Goal: Task Accomplishment & Management: Use online tool/utility

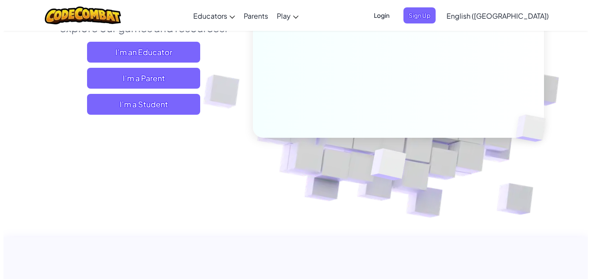
scroll to position [126, 0]
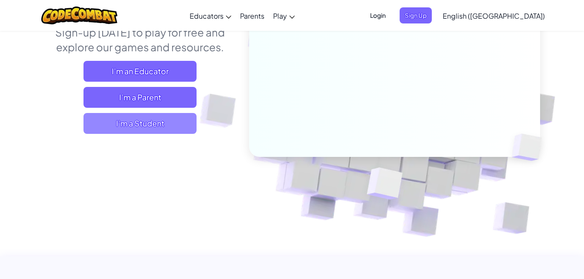
click at [166, 122] on span "I'm a Student" at bounding box center [139, 123] width 113 height 21
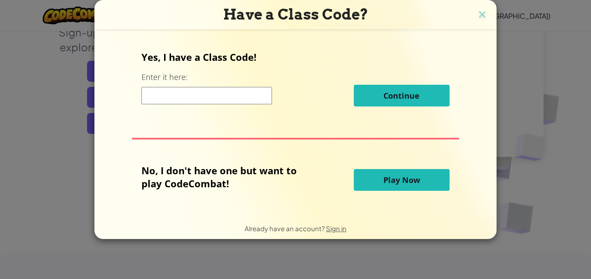
click at [374, 181] on button "Play Now" at bounding box center [402, 180] width 96 height 22
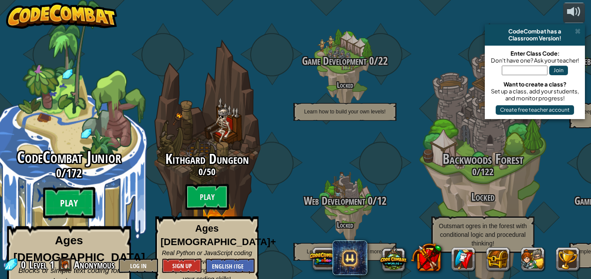
click at [73, 193] on btn "Play" at bounding box center [69, 202] width 52 height 31
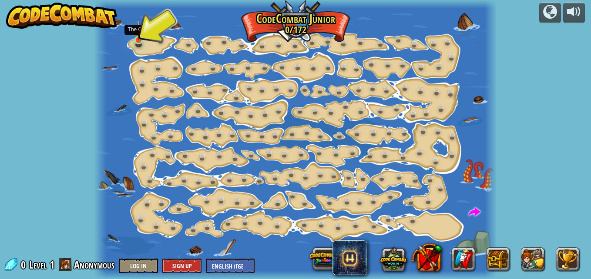
click at [137, 40] on img at bounding box center [138, 30] width 9 height 21
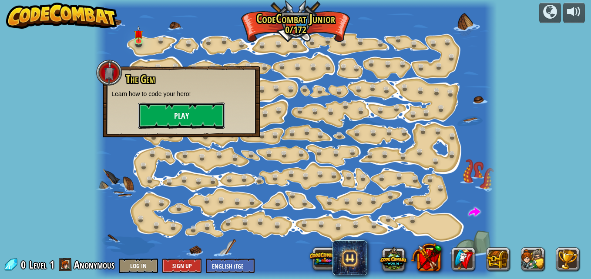
click at [160, 114] on button "Play" at bounding box center [181, 116] width 87 height 26
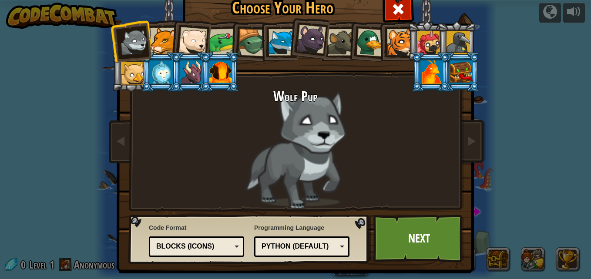
click at [213, 244] on div "Blocks (Icons)" at bounding box center [193, 247] width 75 height 10
click at [282, 247] on div "Python (Default)" at bounding box center [298, 247] width 75 height 10
click at [297, 230] on div "Programming Language Python (Default) JavaScript Lua C++ Java (Experimental) Py…" at bounding box center [301, 240] width 95 height 38
click at [159, 36] on div at bounding box center [163, 41] width 27 height 27
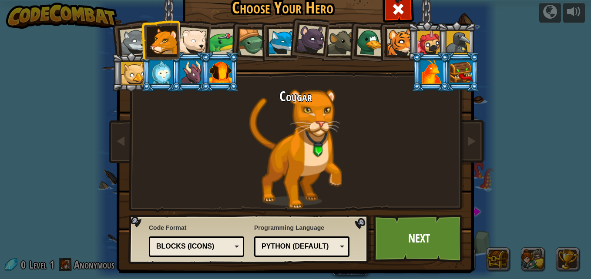
click at [196, 40] on div at bounding box center [192, 41] width 29 height 29
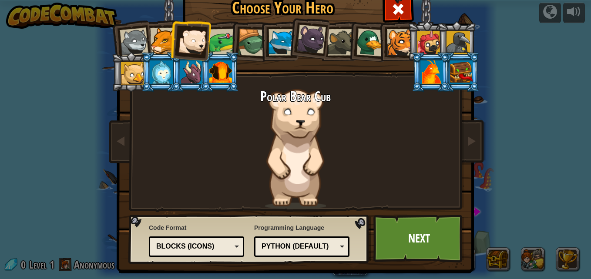
click at [436, 70] on div at bounding box center [431, 71] width 23 height 23
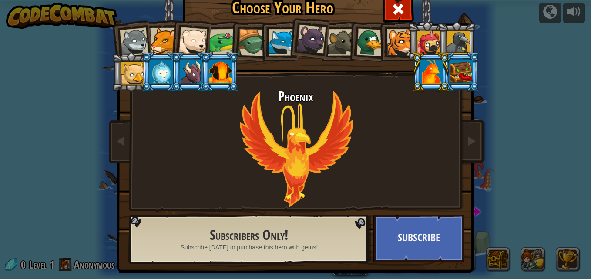
click at [448, 38] on div at bounding box center [457, 42] width 23 height 23
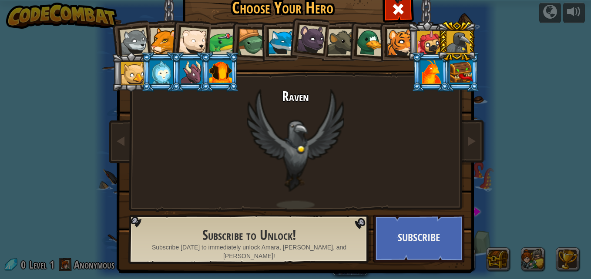
click at [424, 40] on div at bounding box center [428, 42] width 23 height 23
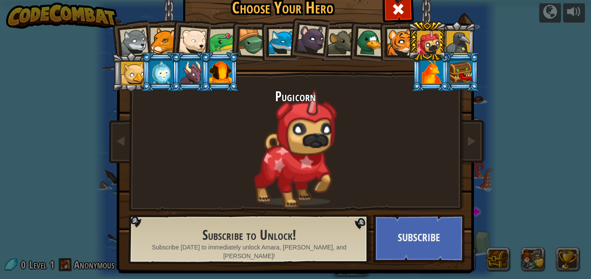
click at [389, 39] on div at bounding box center [400, 42] width 27 height 27
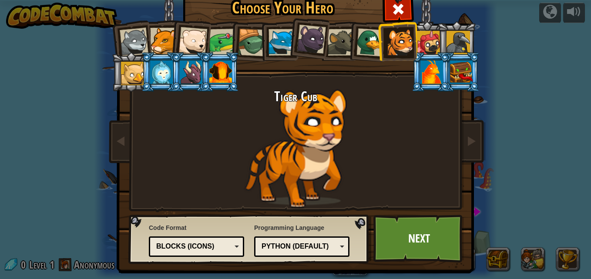
click at [357, 42] on div at bounding box center [370, 42] width 28 height 28
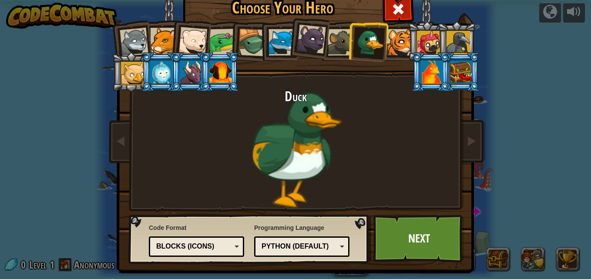
click at [297, 38] on div at bounding box center [311, 39] width 29 height 29
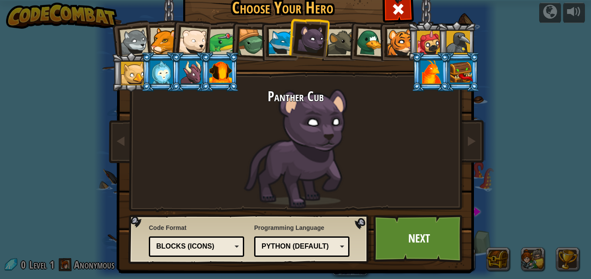
click at [274, 49] on div at bounding box center [281, 42] width 27 height 27
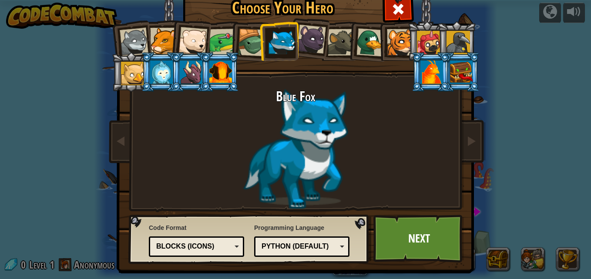
click at [244, 45] on div at bounding box center [252, 43] width 28 height 28
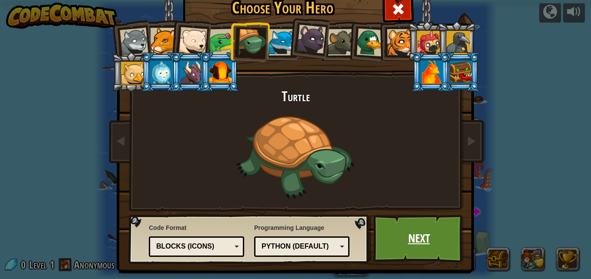
click at [392, 229] on link "Next" at bounding box center [418, 239] width 91 height 48
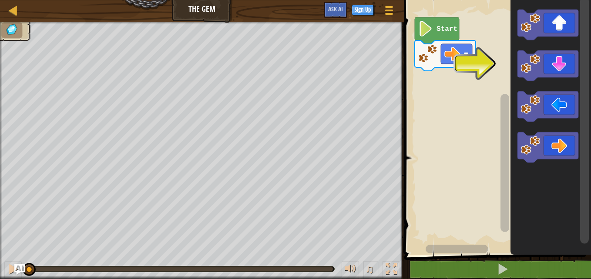
click at [444, 37] on icon "Blockly Workspace" at bounding box center [436, 30] width 44 height 27
click at [422, 29] on image "Blockly Workspace" at bounding box center [425, 29] width 15 height 16
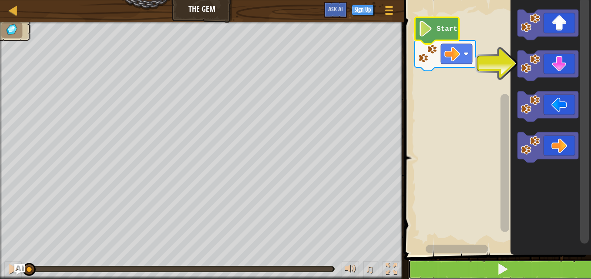
click at [498, 271] on span at bounding box center [502, 269] width 12 height 12
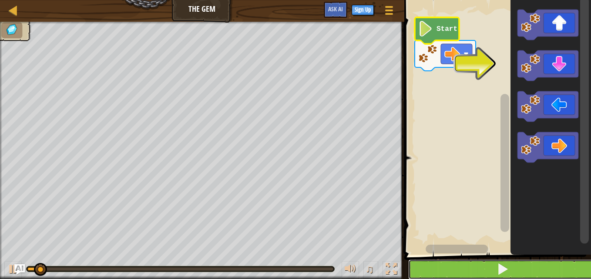
click at [498, 271] on span at bounding box center [502, 269] width 12 height 12
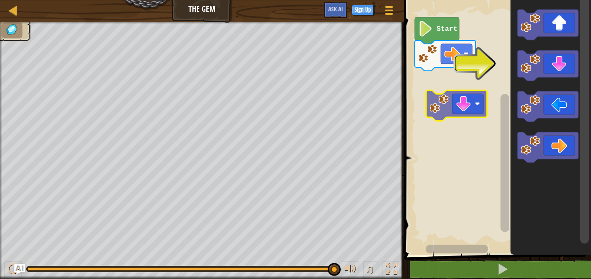
click at [427, 93] on div "Start" at bounding box center [495, 125] width 189 height 259
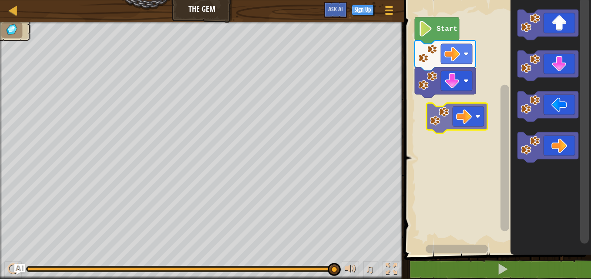
click at [463, 114] on div "Start" at bounding box center [495, 125] width 189 height 259
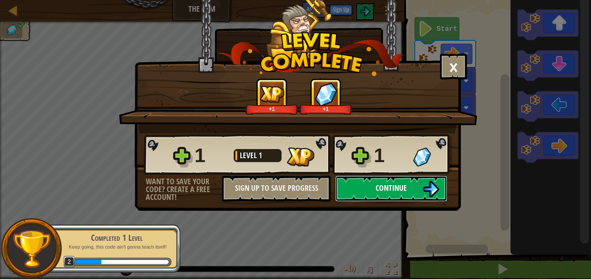
click at [379, 191] on span "Continue" at bounding box center [390, 188] width 31 height 11
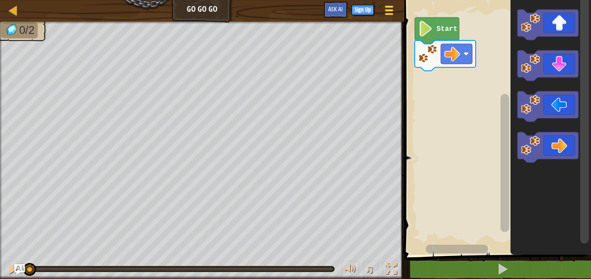
click at [388, 13] on span at bounding box center [388, 14] width 8 height 2
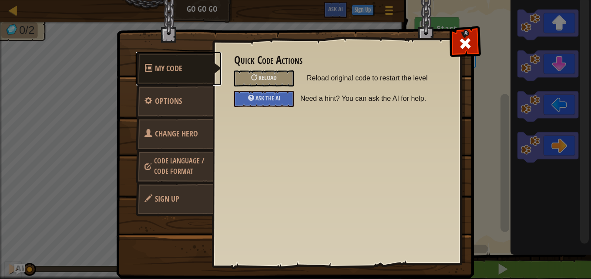
click at [169, 69] on span "My Code" at bounding box center [168, 68] width 27 height 11
click at [172, 171] on span "Code Language / Code Format" at bounding box center [179, 166] width 50 height 20
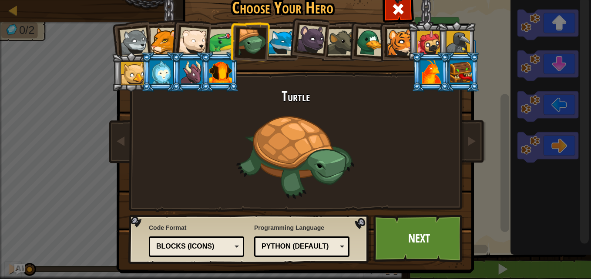
click at [217, 250] on div "Blocks (Icons)" at bounding box center [193, 247] width 75 height 10
click at [408, 237] on link "Next" at bounding box center [418, 239] width 91 height 48
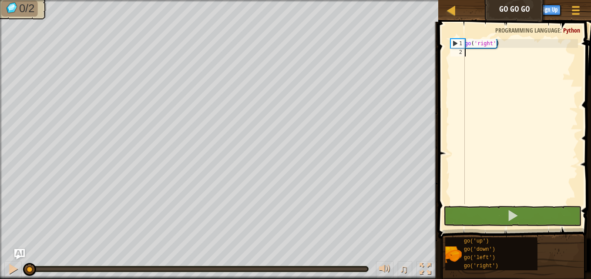
click at [482, 56] on div "go ( 'right' )" at bounding box center [520, 130] width 115 height 183
type textarea "go"
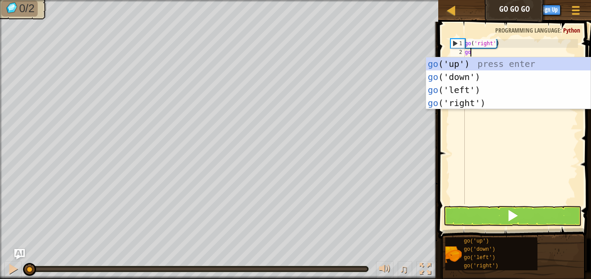
scroll to position [4, 0]
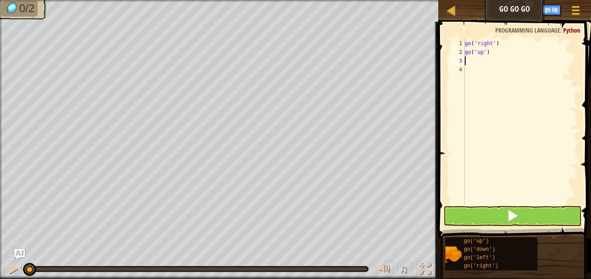
type textarea "go"
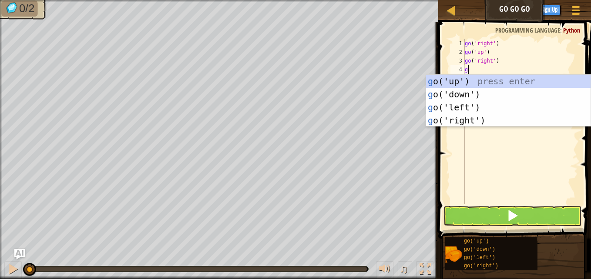
type textarea "go"
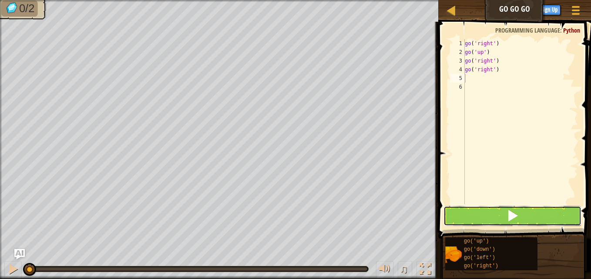
click at [478, 216] on button at bounding box center [512, 216] width 138 height 20
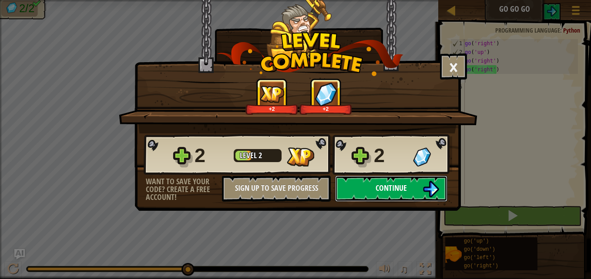
click at [358, 190] on button "Continue" at bounding box center [391, 189] width 112 height 26
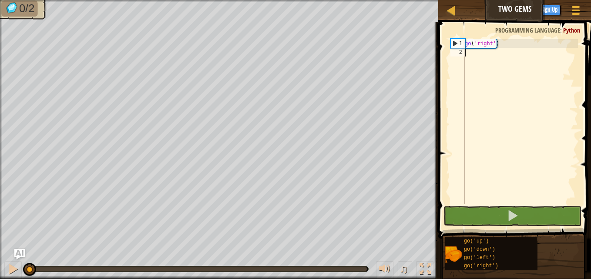
scroll to position [4, 0]
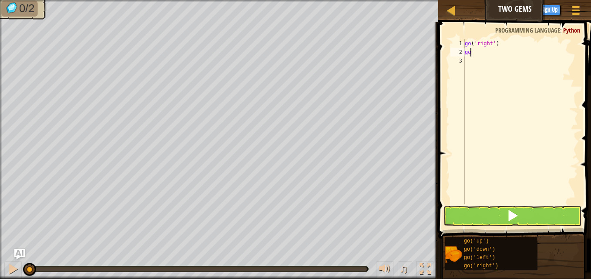
type textarea "g"
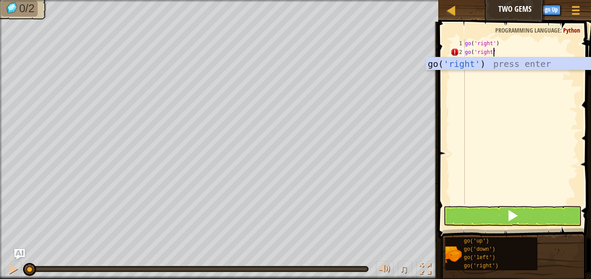
scroll to position [4, 2]
type textarea "go('right')"
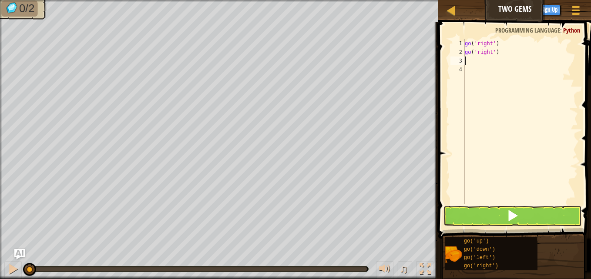
scroll to position [4, 0]
type textarea "go"
type textarea "go(u"
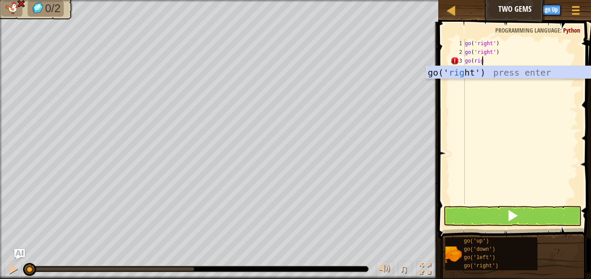
scroll to position [4, 1]
type textarea "go(rig"
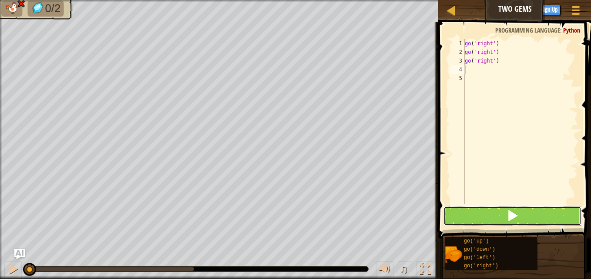
click at [483, 214] on button at bounding box center [512, 216] width 138 height 20
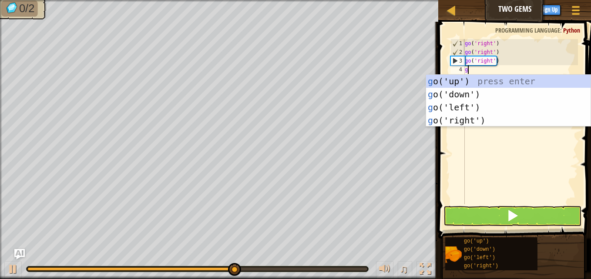
type textarea "go"
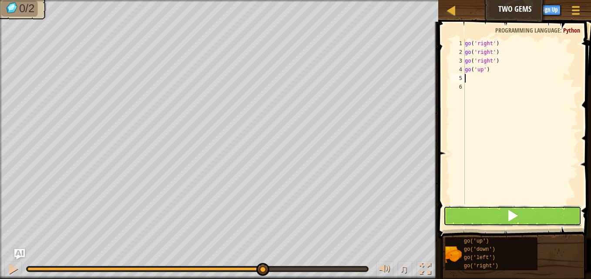
click at [483, 218] on button at bounding box center [512, 216] width 138 height 20
type textarea "go(do"
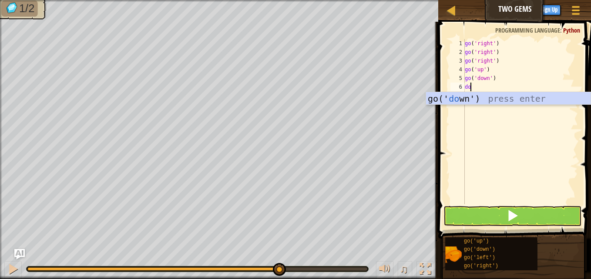
type textarea "d"
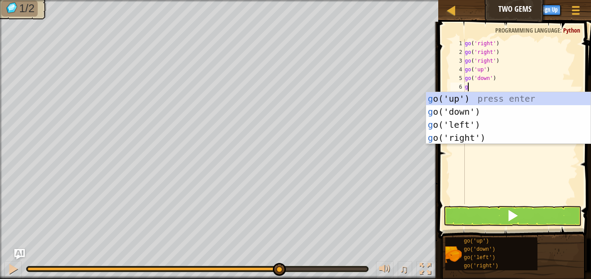
type textarea "gow"
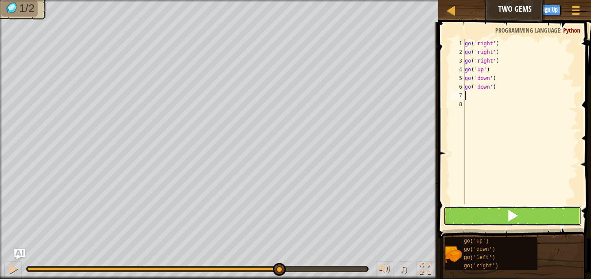
click at [484, 215] on button at bounding box center [512, 216] width 138 height 20
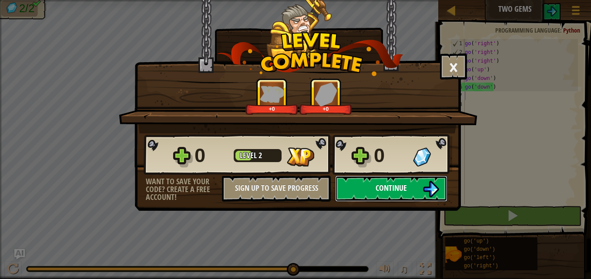
click at [385, 195] on button "Continue" at bounding box center [391, 189] width 112 height 26
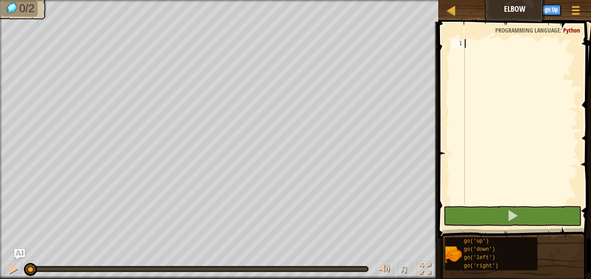
scroll to position [4, 0]
type textarea "go"
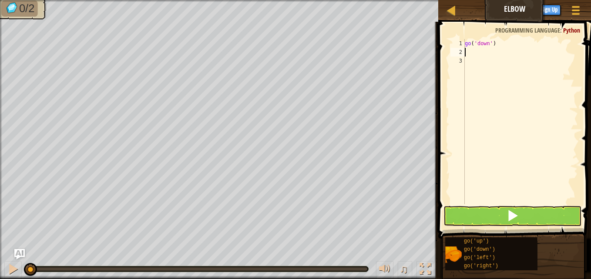
type textarea "go"
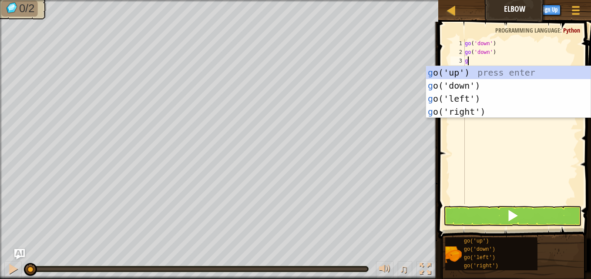
type textarea "go"
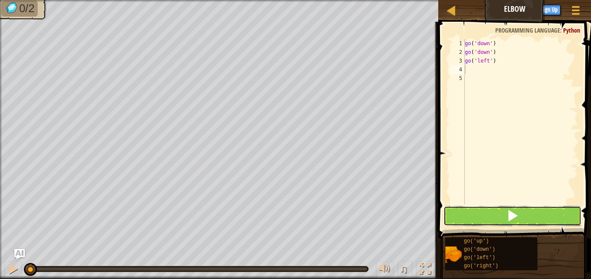
click at [462, 215] on button at bounding box center [512, 216] width 138 height 20
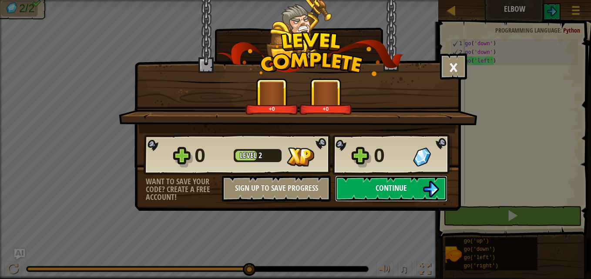
click at [371, 191] on button "Continue" at bounding box center [391, 189] width 112 height 26
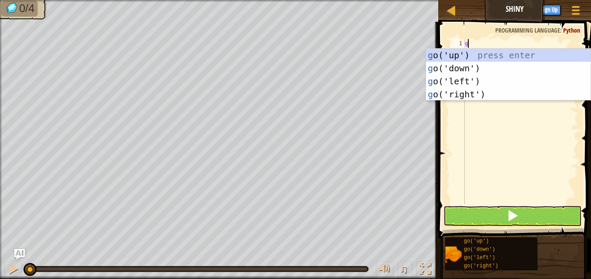
scroll to position [4, 0]
type textarea "go"
click at [457, 80] on div "go ('up') press enter go ('down') press enter go ('left') press enter go ('righ…" at bounding box center [508, 88] width 164 height 78
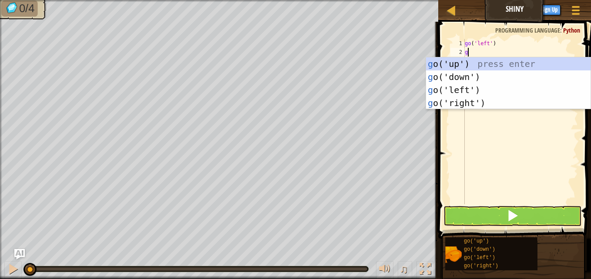
type textarea "go"
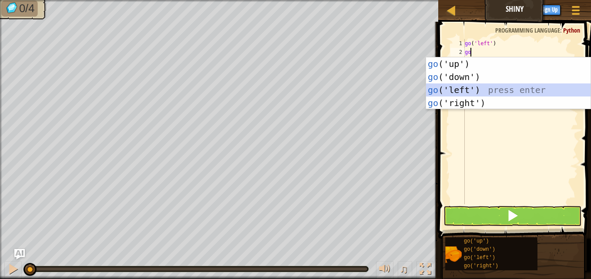
click at [461, 92] on div "go ('up') press enter go ('down') press enter go ('left') press enter go ('righ…" at bounding box center [508, 96] width 164 height 78
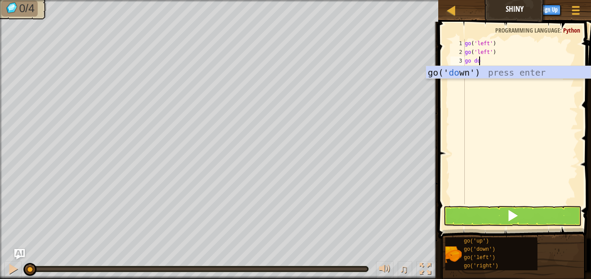
type textarea "go d"
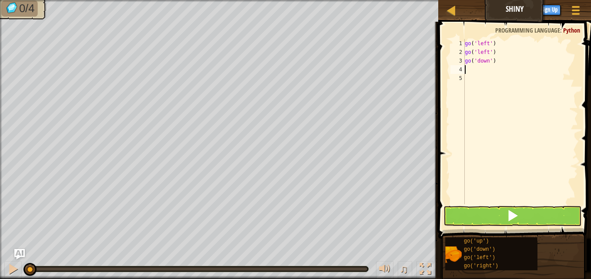
type textarea "go"
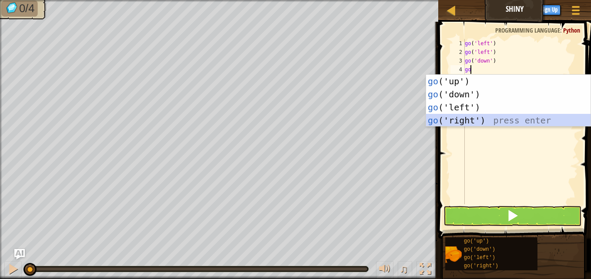
click at [471, 120] on div "go ('up') press enter go ('down') press enter go ('left') press enter go ('righ…" at bounding box center [508, 114] width 164 height 78
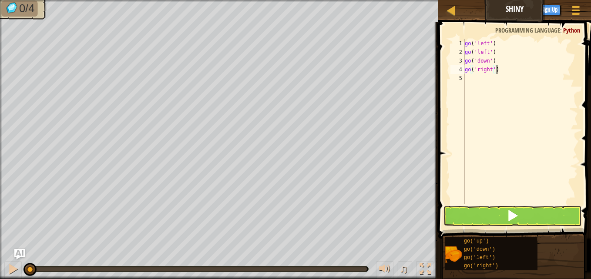
type textarea "go('right')"
click at [514, 213] on span at bounding box center [512, 216] width 12 height 12
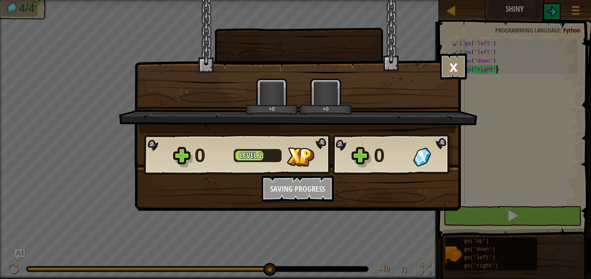
scroll to position [4, 2]
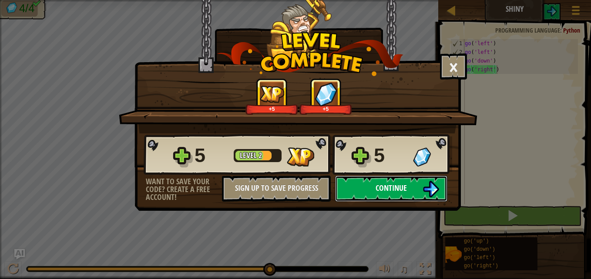
click at [398, 197] on button "Continue" at bounding box center [391, 189] width 112 height 26
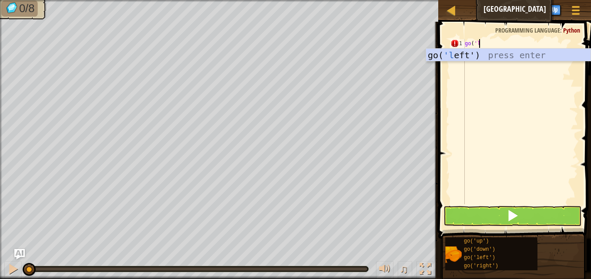
scroll to position [4, 1]
type textarea "go('le"
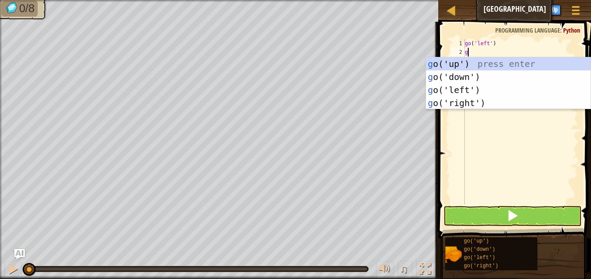
type textarea "go"
click at [473, 68] on div "go ('up') press enter go ('down') press enter go ('left') press enter go ('righ…" at bounding box center [508, 96] width 164 height 78
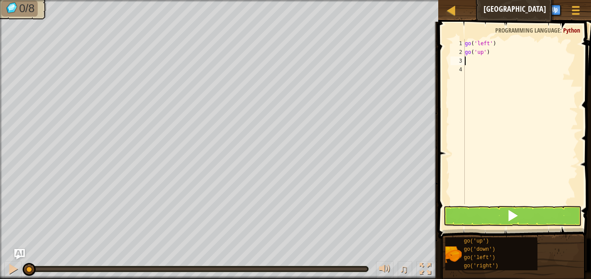
type textarea "go"
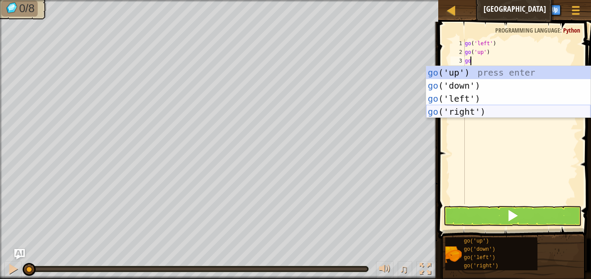
click at [468, 112] on div "go ('up') press enter go ('down') press enter go ('left') press enter go ('righ…" at bounding box center [508, 105] width 164 height 78
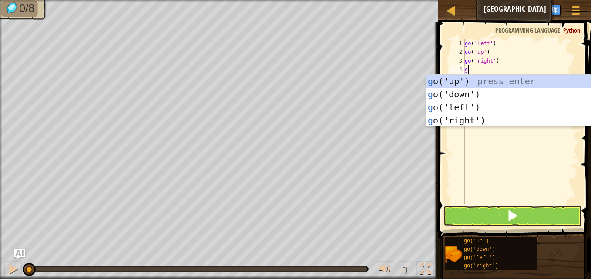
type textarea "go"
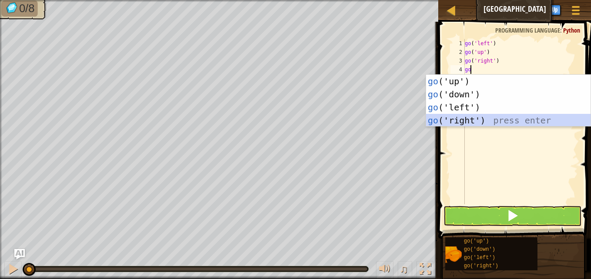
click at [469, 119] on div "go ('up') press enter go ('down') press enter go ('left') press enter go ('righ…" at bounding box center [508, 114] width 164 height 78
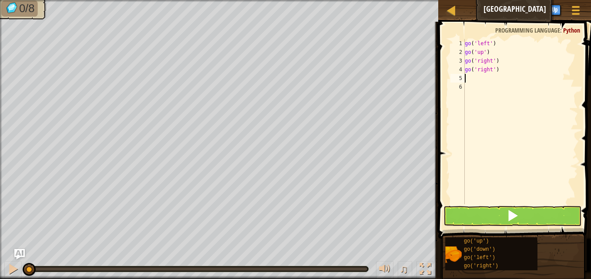
type textarea "go"
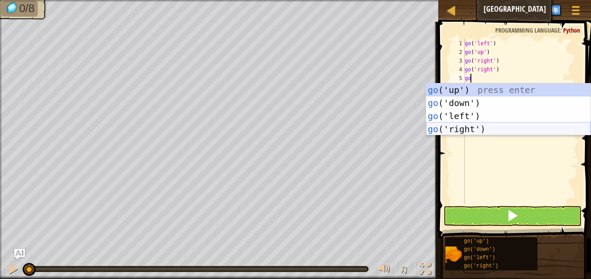
click at [464, 130] on div "go ('up') press enter go ('down') press enter go ('left') press enter go ('righ…" at bounding box center [508, 122] width 164 height 78
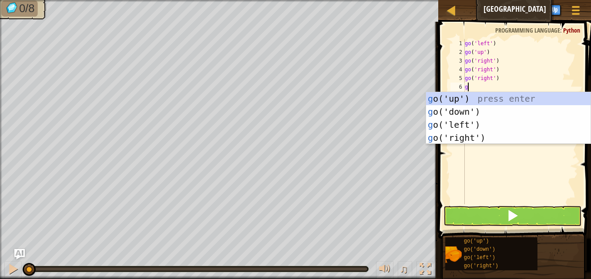
type textarea "go"
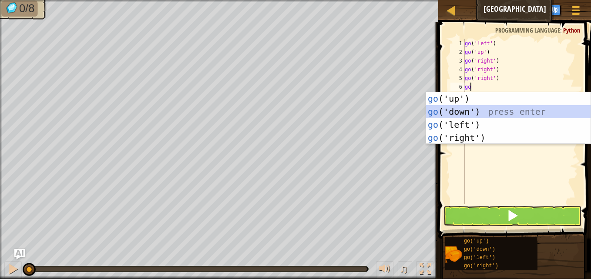
click at [464, 110] on div "go ('up') press enter go ('down') press enter go ('left') press enter go ('righ…" at bounding box center [508, 131] width 164 height 78
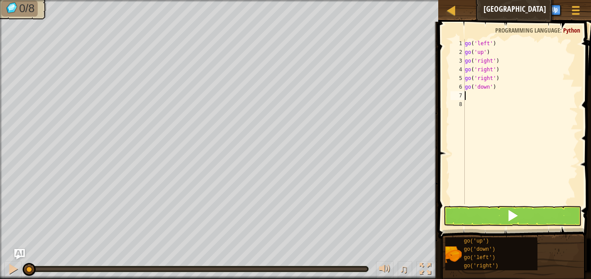
type textarea "go"
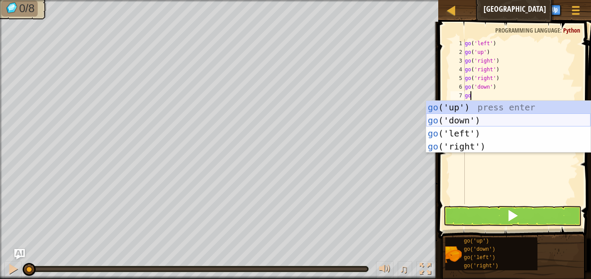
click at [465, 119] on div "go ('up') press enter go ('down') press enter go ('left') press enter go ('righ…" at bounding box center [508, 140] width 164 height 78
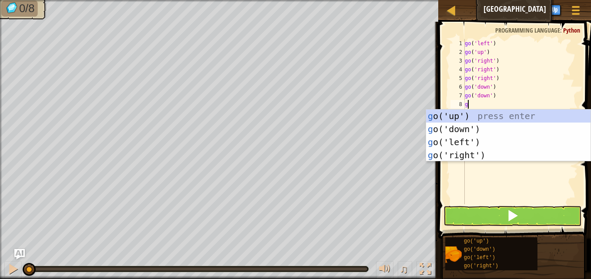
type textarea "go"
click at [466, 145] on div "go ('up') press enter go ('down') press enter go ('left') press enter go ('righ…" at bounding box center [508, 149] width 164 height 78
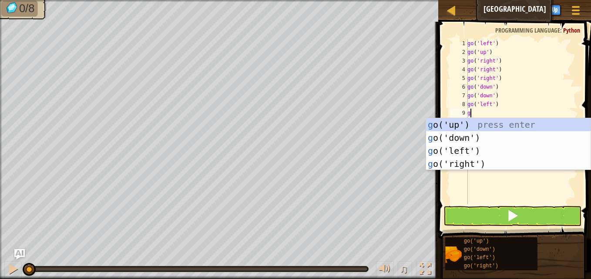
type textarea "go"
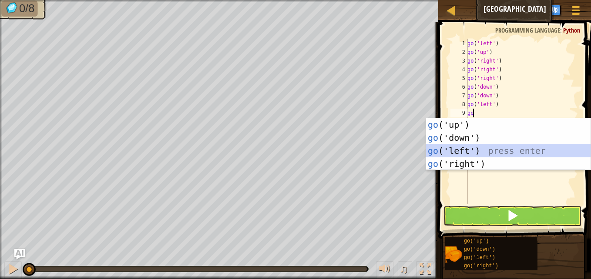
click at [470, 154] on div "go ('up') press enter go ('down') press enter go ('left') press enter go ('righ…" at bounding box center [508, 157] width 164 height 78
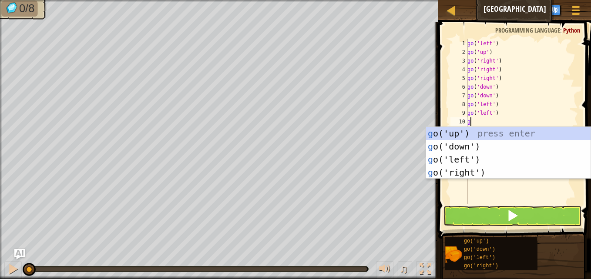
type textarea "go"
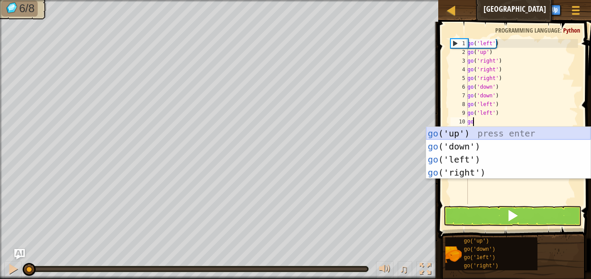
click at [460, 131] on div "go ('up') press enter go ('down') press enter go ('left') press enter go ('righ…" at bounding box center [508, 166] width 164 height 78
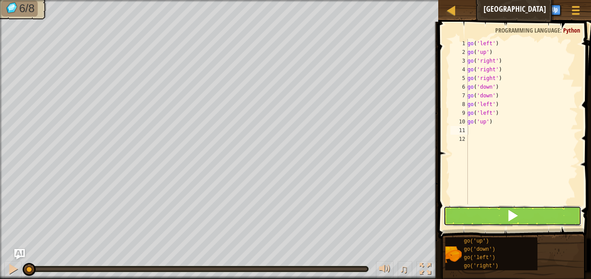
click at [480, 214] on button at bounding box center [512, 216] width 138 height 20
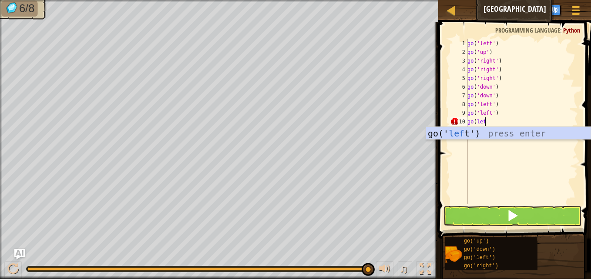
type textarea "go(left"
click at [503, 131] on div "go(' left ') press enter" at bounding box center [508, 146] width 164 height 39
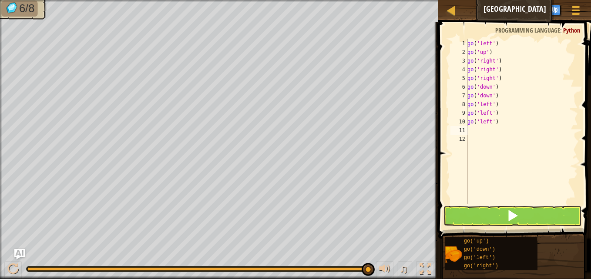
scroll to position [4, 0]
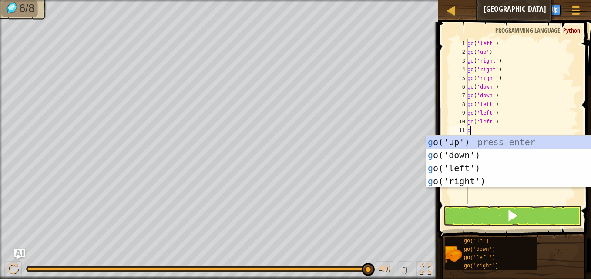
type textarea "go"
click at [497, 142] on div "go ('up') press enter go ('down') press enter go ('left') press enter go ('righ…" at bounding box center [508, 175] width 164 height 78
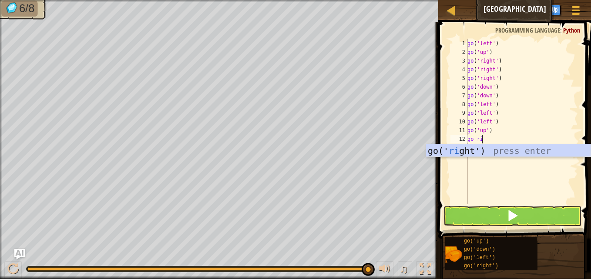
type textarea "go r"
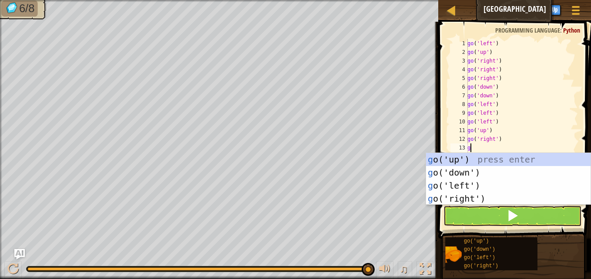
type textarea "go"
click at [496, 198] on div "go ('up') press enter go ('down') press enter go ('left') press enter go ('righ…" at bounding box center [508, 192] width 164 height 78
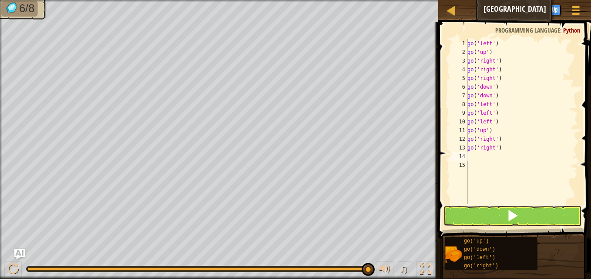
type textarea "go"
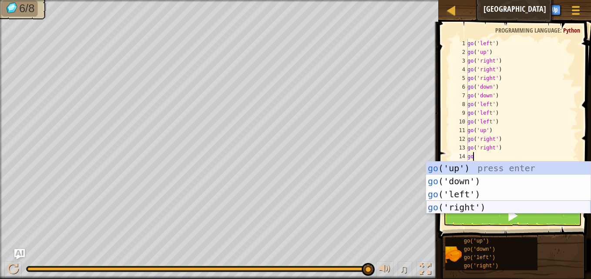
click at [484, 209] on div "go ('up') press enter go ('down') press enter go ('left') press enter go ('righ…" at bounding box center [508, 201] width 164 height 78
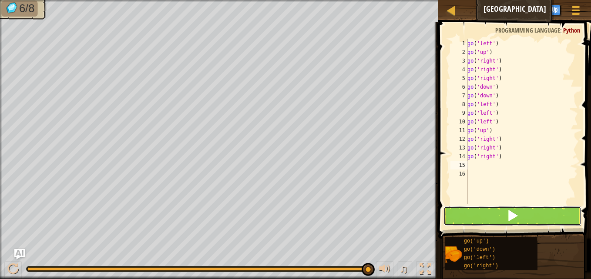
click at [488, 214] on button at bounding box center [512, 216] width 138 height 20
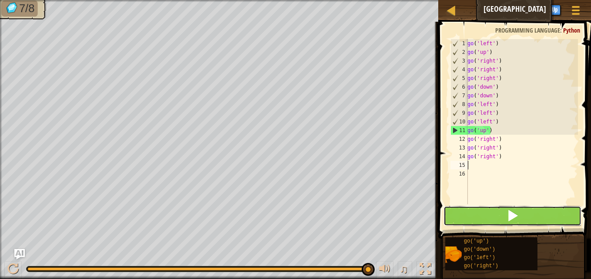
click at [472, 215] on button at bounding box center [512, 216] width 138 height 20
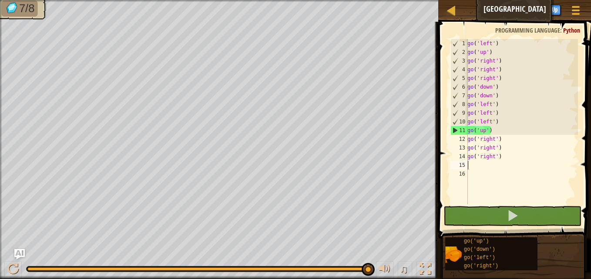
click at [477, 167] on div "go ( 'left' ) go ( 'up' ) go ( 'right' ) go ( 'right' ) go ( 'right' ) go ( 'do…" at bounding box center [521, 130] width 112 height 183
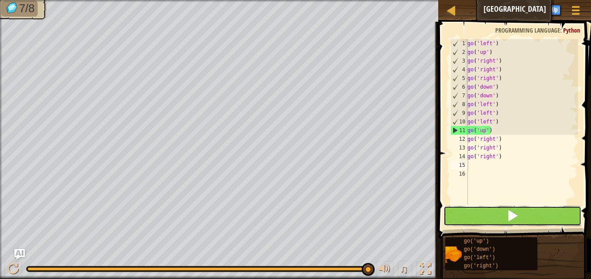
click at [483, 224] on button at bounding box center [512, 216] width 138 height 20
